Goal: Transaction & Acquisition: Purchase product/service

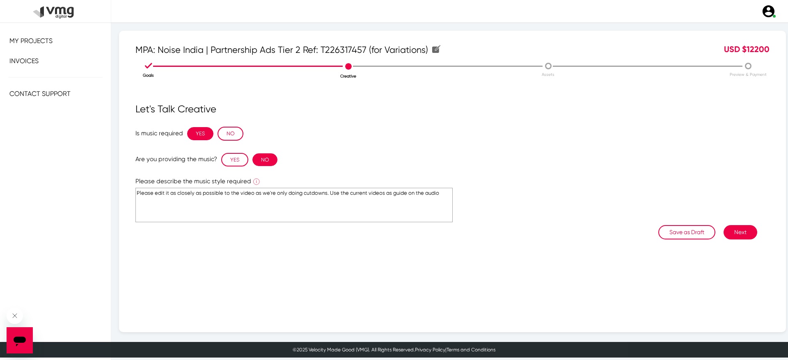
type textarea "Please edit it as closely as possible to the video as we're only doing cutdowns…"
click at [739, 237] on button "Next" at bounding box center [740, 232] width 34 height 14
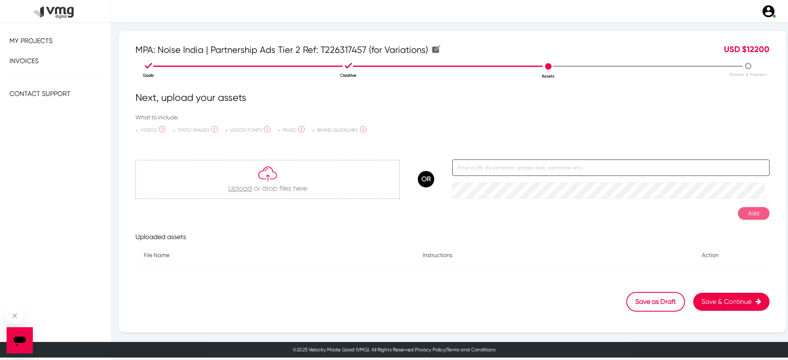
click at [462, 163] on input "text" at bounding box center [610, 168] width 317 height 16
paste input "[URL][DOMAIN_NAME]"
type input "[URL][DOMAIN_NAME]"
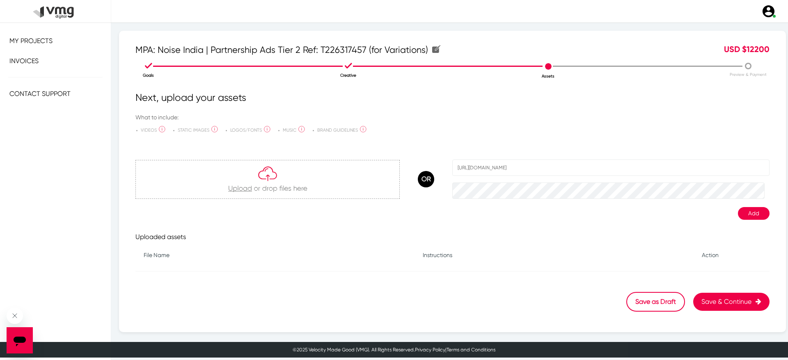
click at [739, 213] on button "Add" at bounding box center [754, 213] width 32 height 13
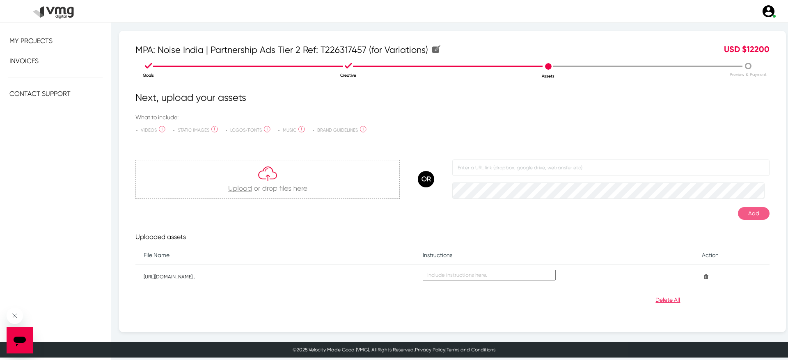
click at [466, 277] on textarea at bounding box center [489, 275] width 133 height 11
type textarea "Brief shared by client"
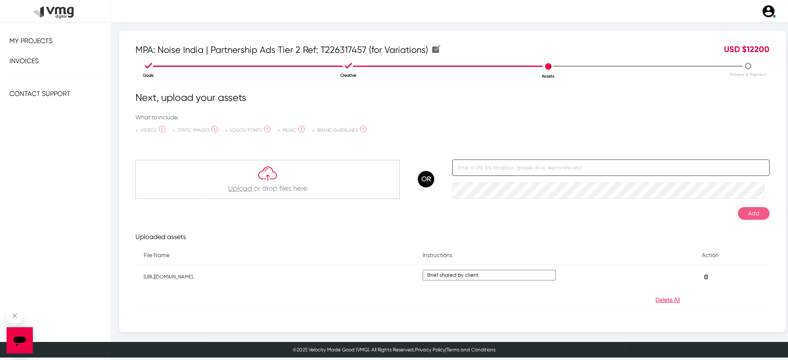
click at [527, 173] on input "text" at bounding box center [610, 168] width 317 height 16
paste input "[URL][DOMAIN_NAME]"
type input "[URL][DOMAIN_NAME]"
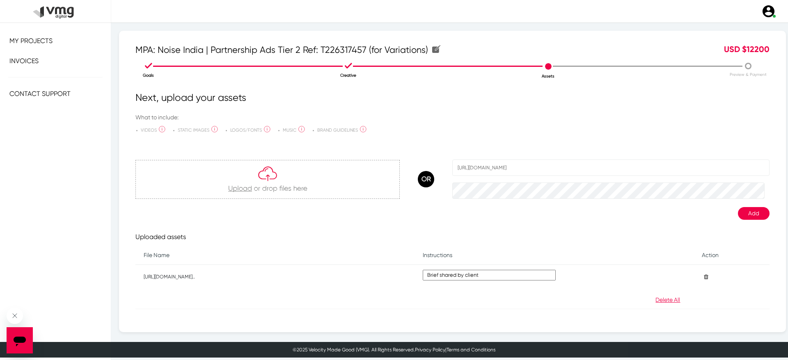
click at [738, 213] on button "Add" at bounding box center [754, 213] width 32 height 13
click at [513, 299] on textarea at bounding box center [489, 299] width 133 height 11
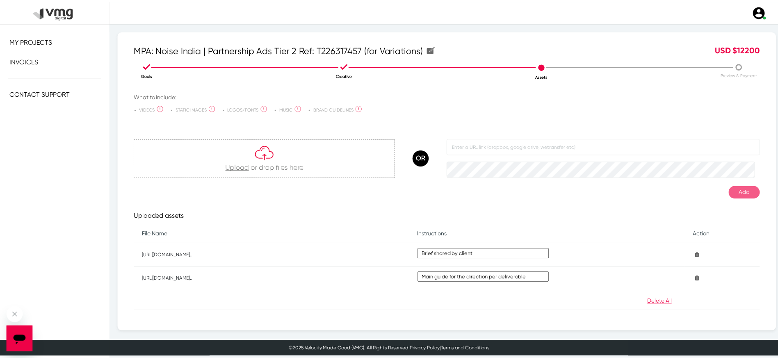
scroll to position [49, 0]
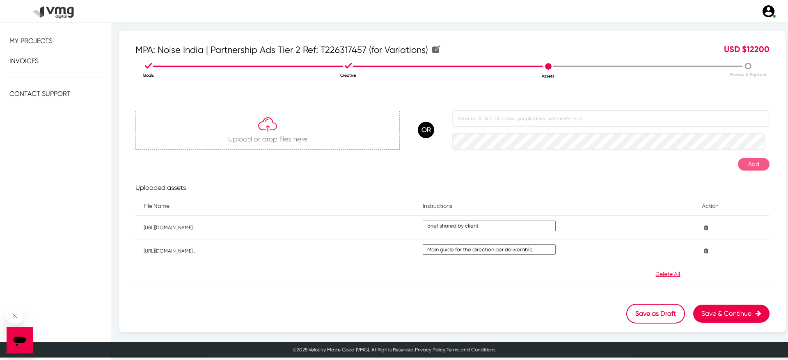
type textarea "Main guide for the direction per deliverable"
click at [703, 311] on button "Save & Continue" at bounding box center [731, 314] width 76 height 18
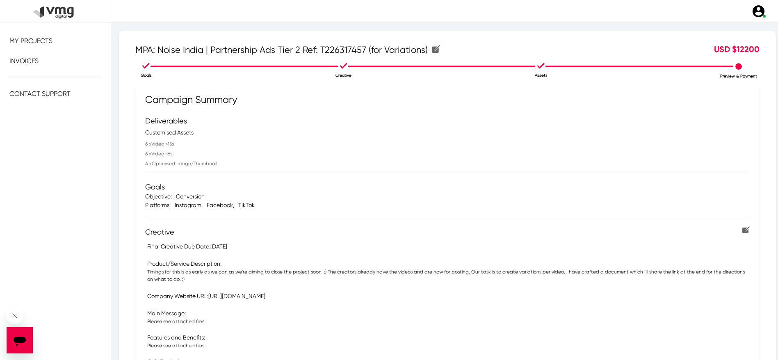
click at [148, 71] on li "Goals" at bounding box center [146, 70] width 197 height 18
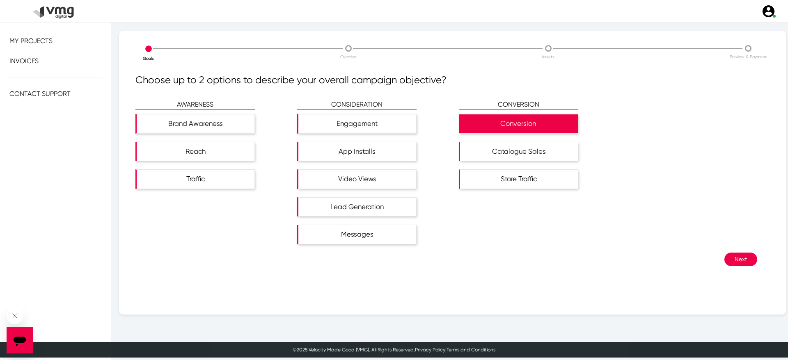
click at [726, 254] on button "Next" at bounding box center [740, 260] width 33 height 14
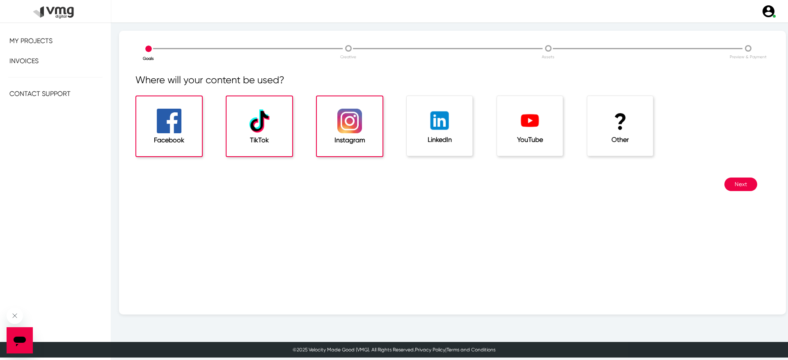
click at [246, 153] on div "TikTok" at bounding box center [260, 126] width 66 height 60
click at [738, 43] on li "Preview & Payment" at bounding box center [747, 51] width 199 height 17
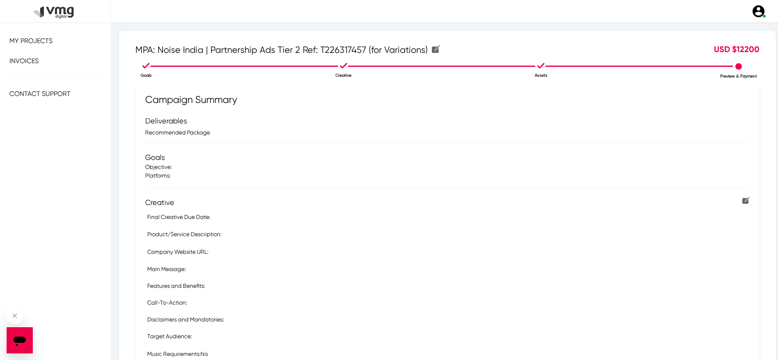
click at [738, 46] on div "USD $ 12200" at bounding box center [686, 50] width 159 height 14
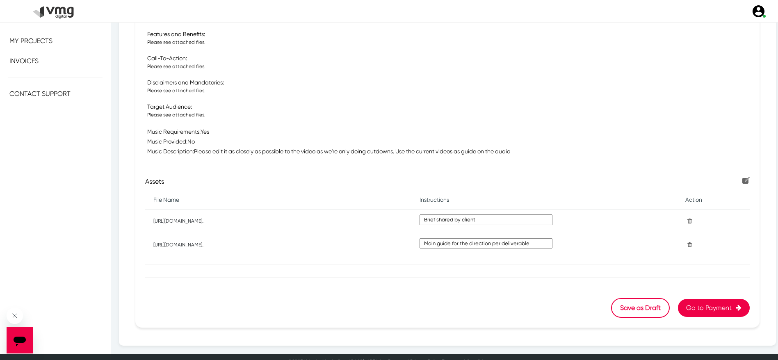
scroll to position [313, 0]
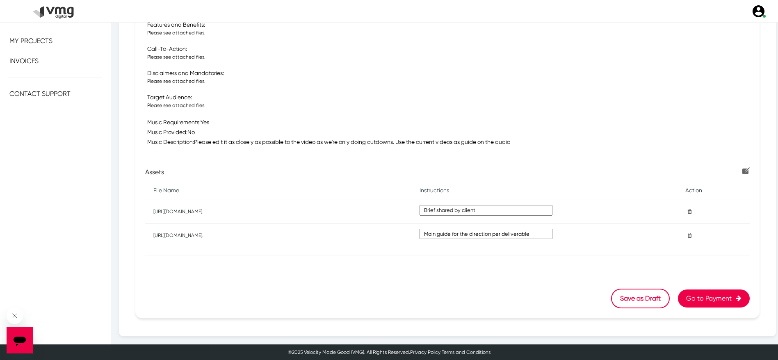
click at [678, 291] on button "Go to Payment" at bounding box center [714, 299] width 72 height 18
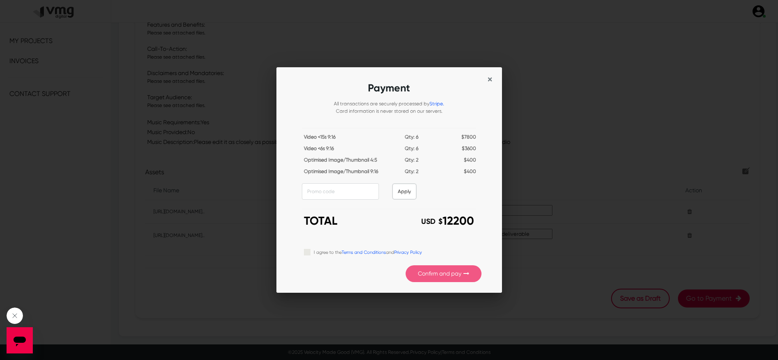
scroll to position [0, 0]
